Goal: Find specific page/section: Find specific page/section

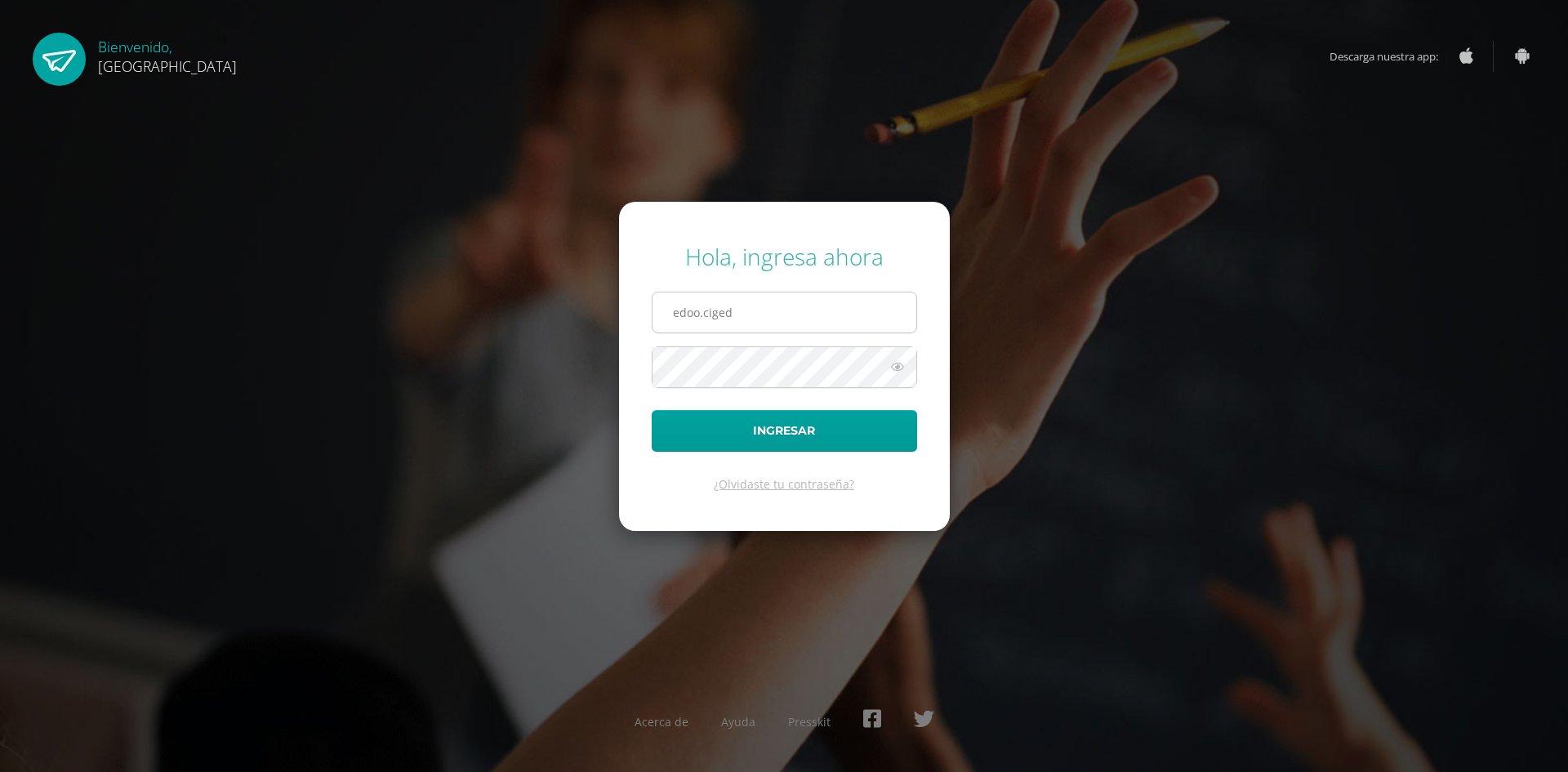
click at [804, 315] on input "edoo.ciged" at bounding box center [784, 313] width 264 height 40
type input "edoo.cig"
click at [787, 458] on form "Hola, ingresa ahora edoo.cig Ingresar ¿Olvidaste tu contraseña?" at bounding box center [784, 366] width 331 height 328
click at [797, 441] on button "Ingresar" at bounding box center [784, 431] width 265 height 41
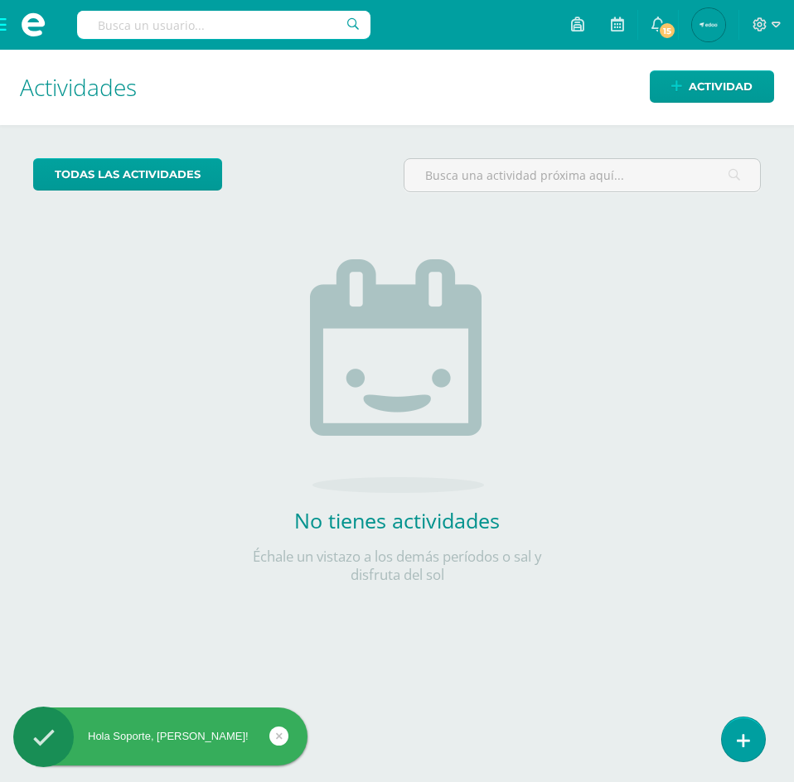
click at [204, 25] on input "text" at bounding box center [223, 25] width 293 height 28
paste input "[PERSON_NAME]"
type input "[PERSON_NAME]"
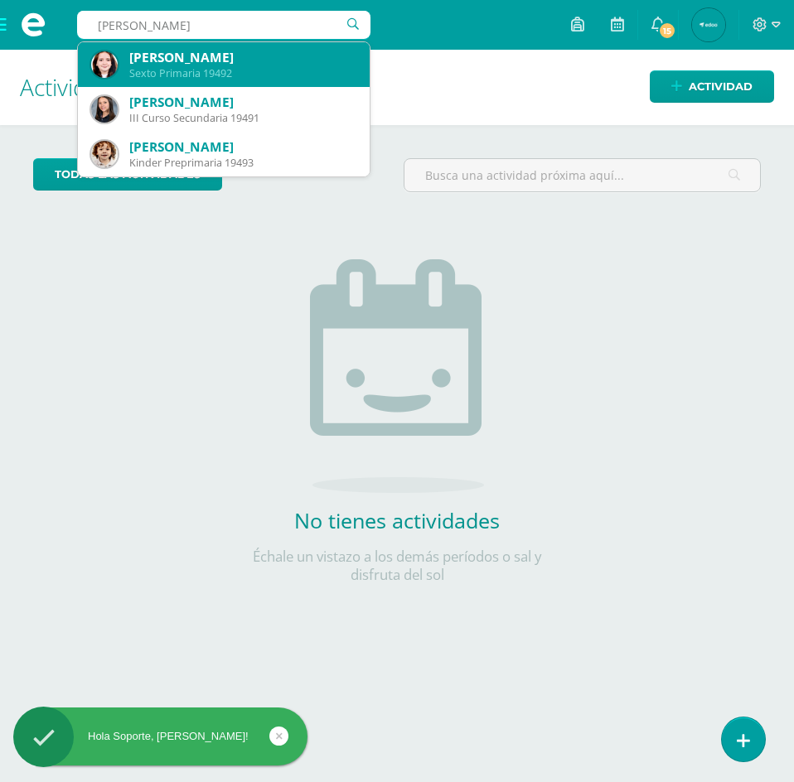
click at [237, 53] on div "[PERSON_NAME]" at bounding box center [242, 57] width 227 height 17
